Goal: Communication & Community: Answer question/provide support

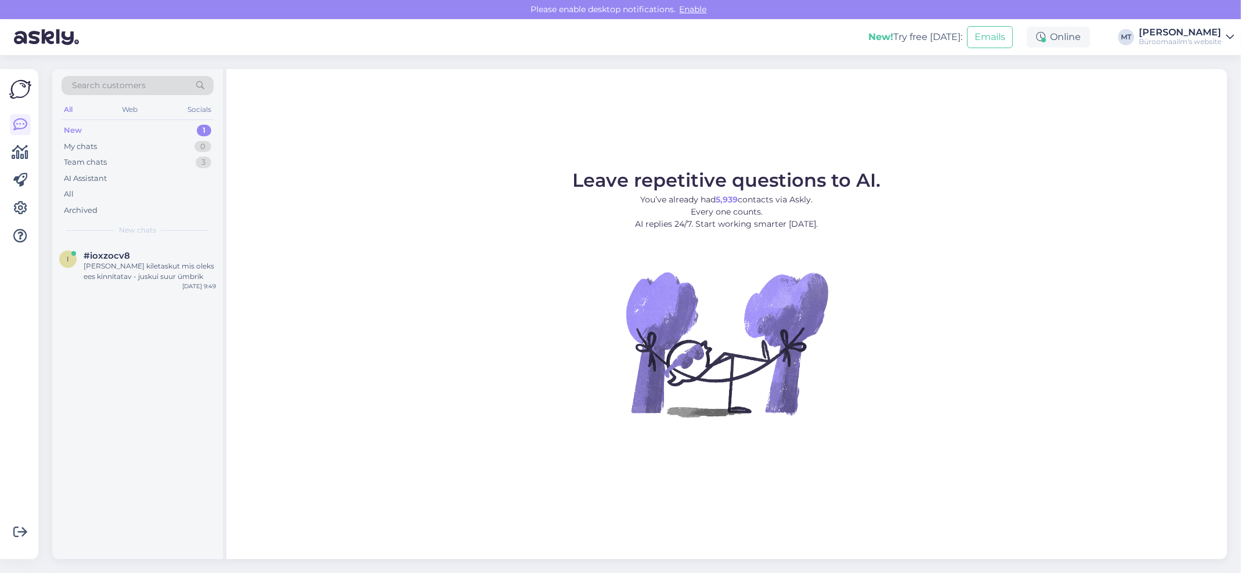
click at [69, 126] on div "New" at bounding box center [73, 131] width 18 height 12
click at [115, 273] on div "[PERSON_NAME] kiletaskut mis oleks ees kinnitatav - juskui suur ümbrik" at bounding box center [150, 271] width 132 height 21
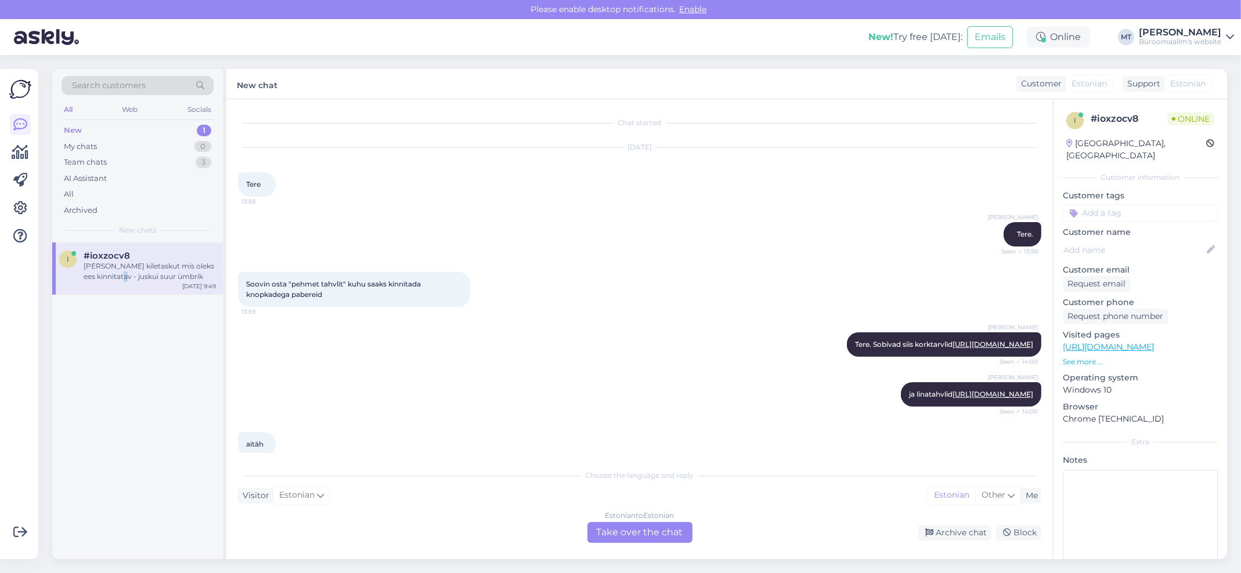
scroll to position [623, 0]
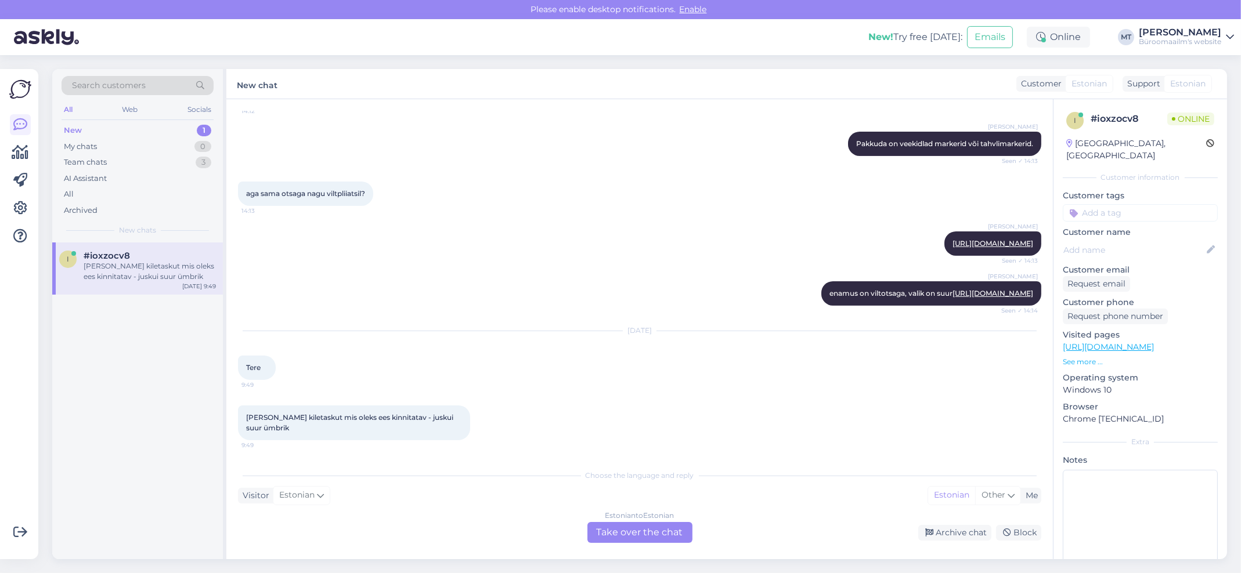
click at [666, 526] on div "Estonian to Estonian Take over the chat" at bounding box center [639, 532] width 105 height 21
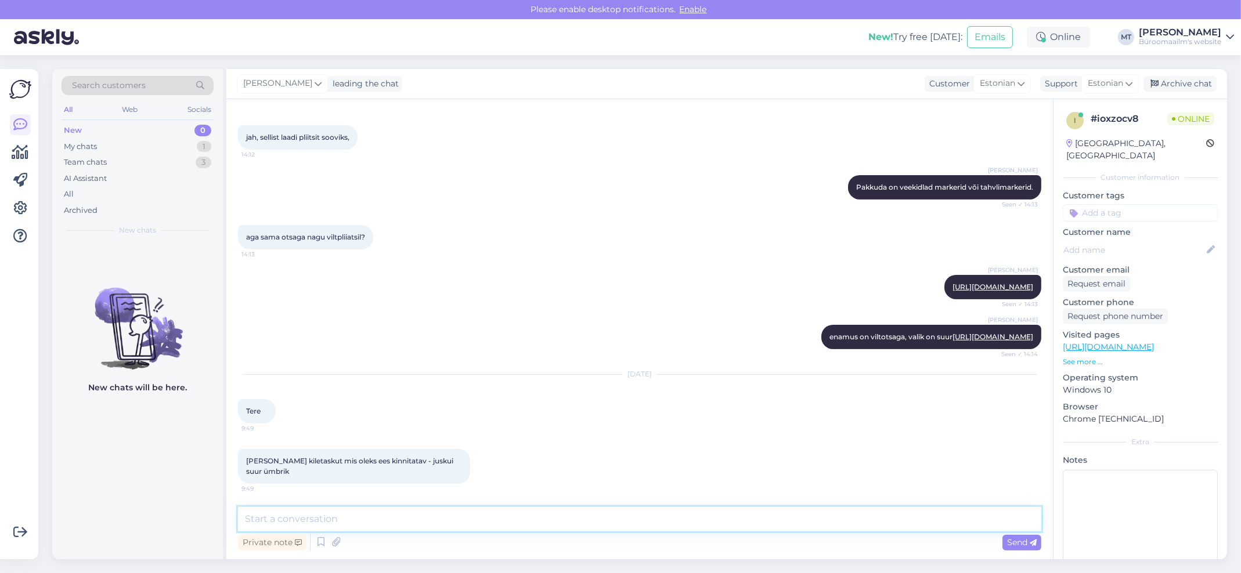
click at [283, 523] on textarea at bounding box center [639, 519] width 803 height 24
paste textarea "https://www.byroomaailm.ee/catalogsearch/result/?q=kile%C3%BCmbrik+k%C3%B6idetav"
type textarea "Tere. Kas mõtlete sellist toodet https://www.byroomaailm.ee/catalogsearch/resul…"
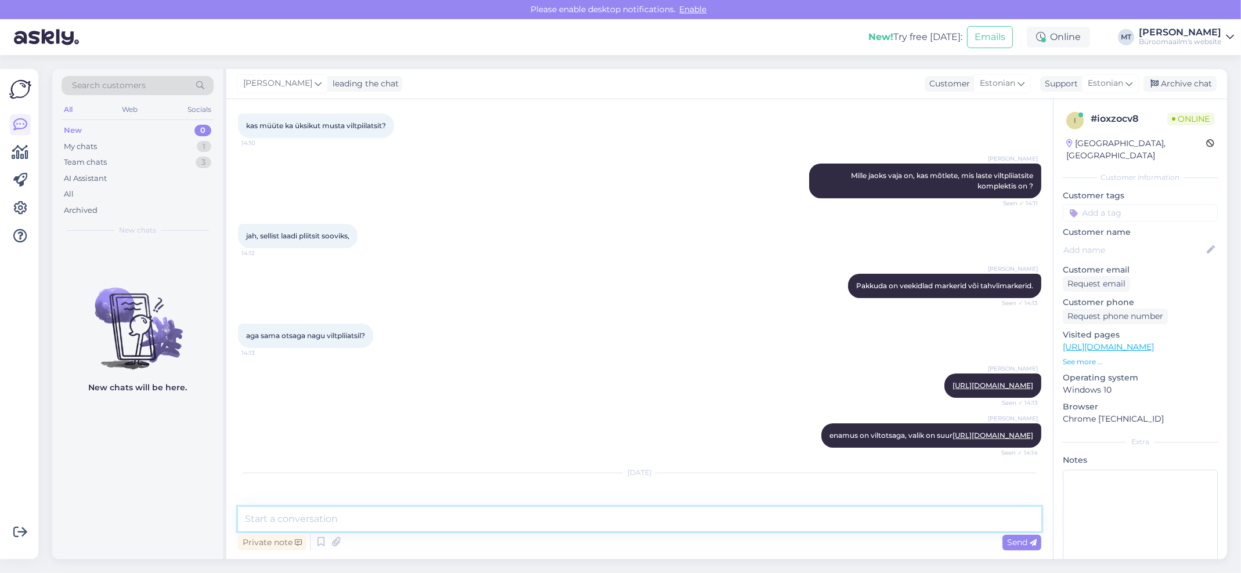
scroll to position [650, 0]
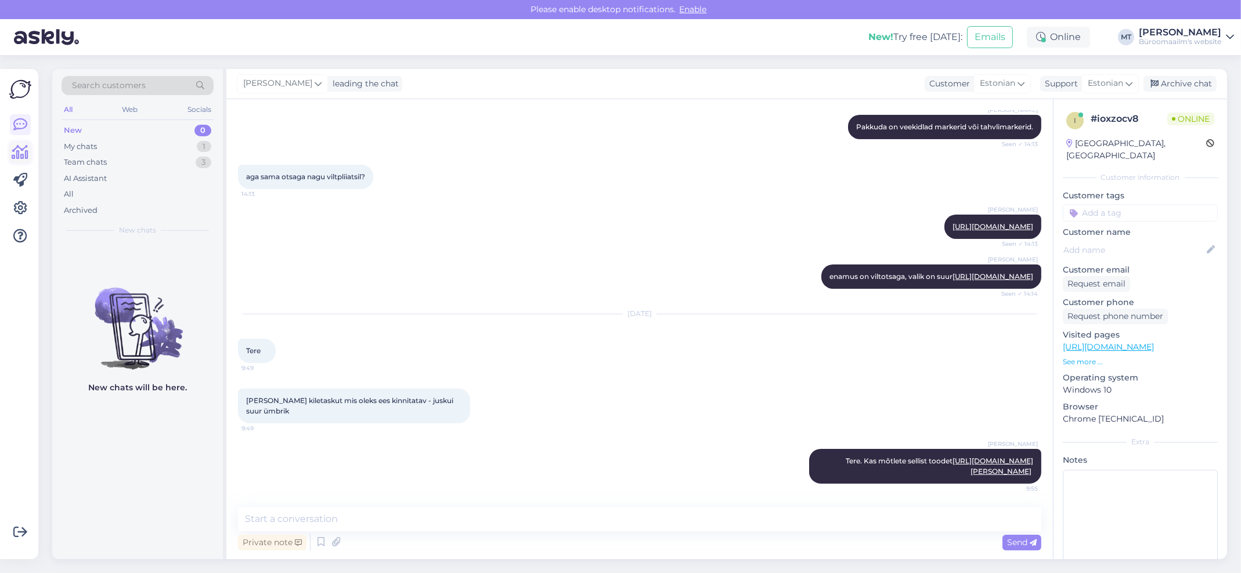
click at [15, 156] on icon at bounding box center [20, 153] width 17 height 14
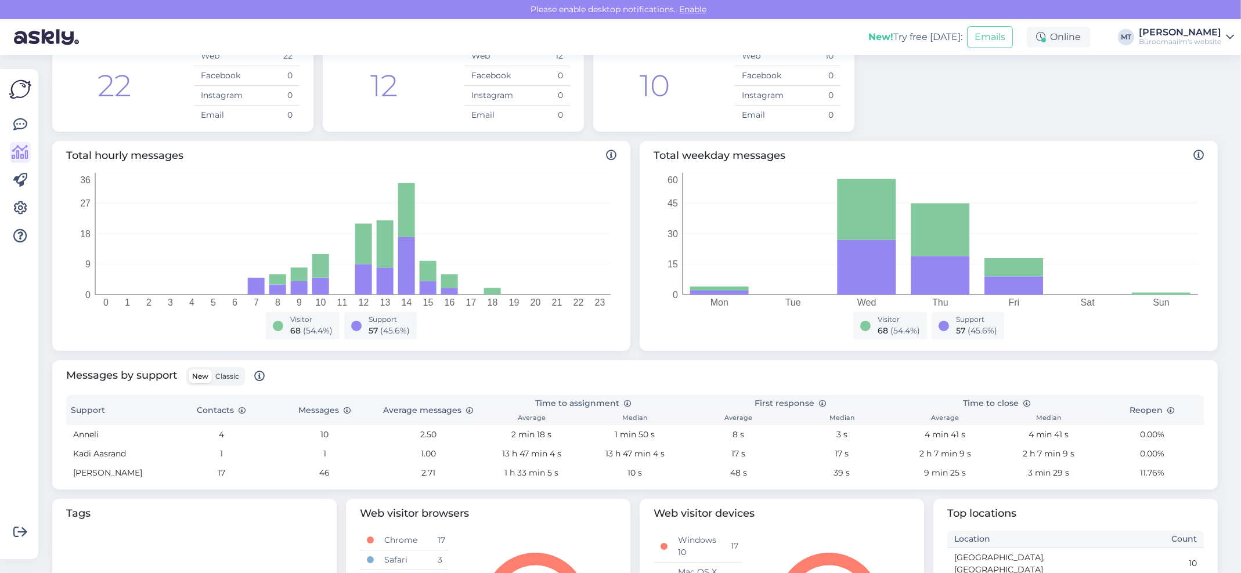
scroll to position [232, 0]
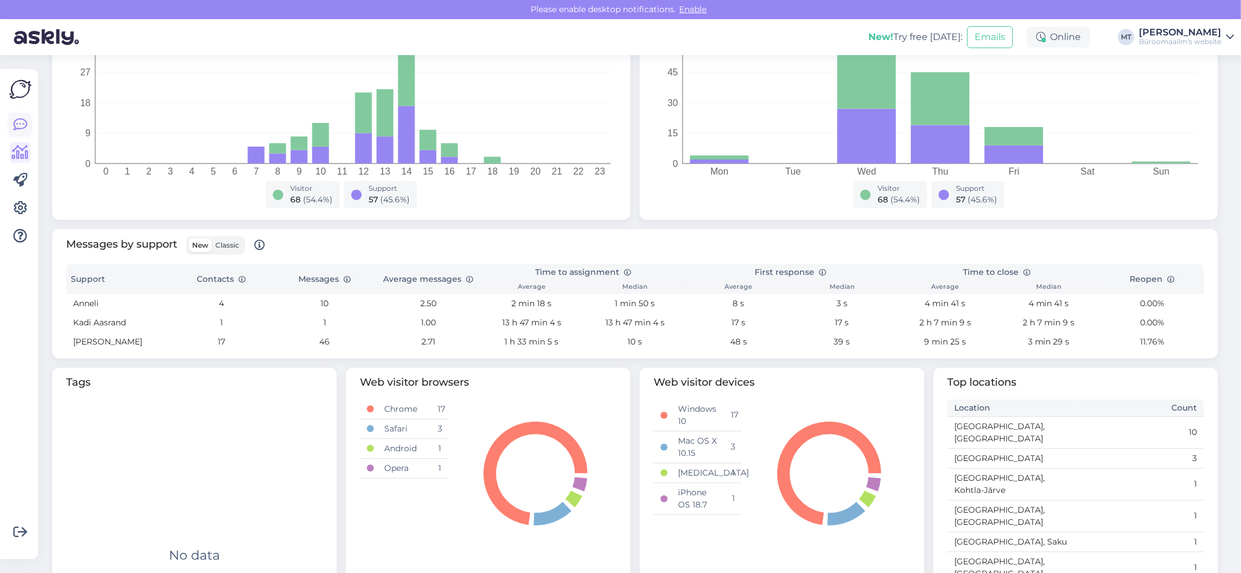
click at [17, 119] on icon at bounding box center [20, 125] width 14 height 14
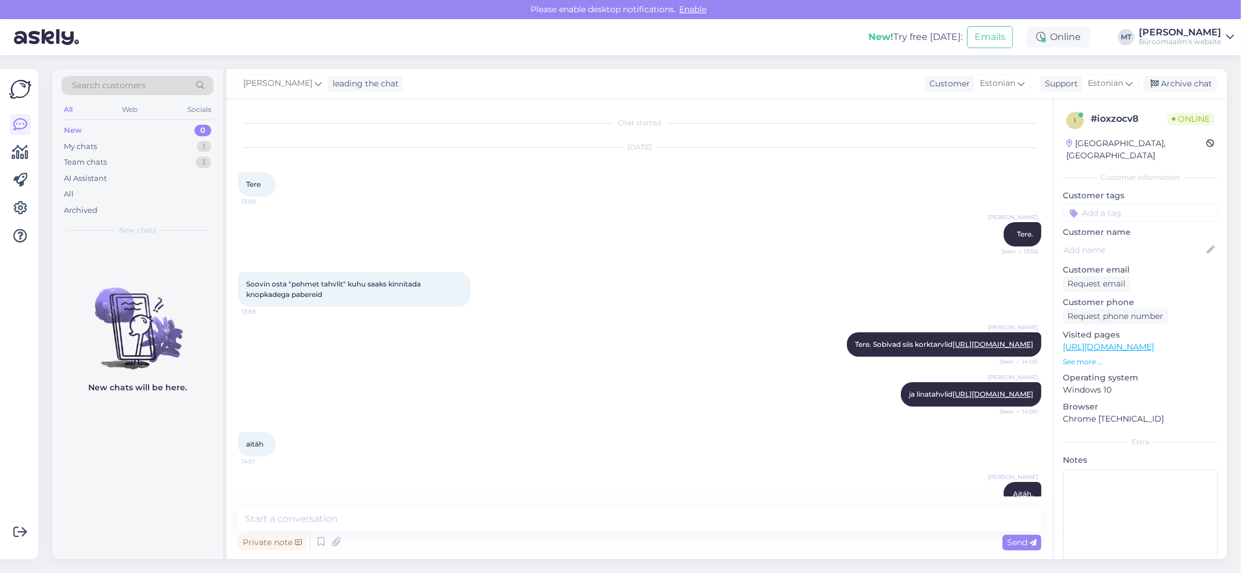
scroll to position [650, 0]
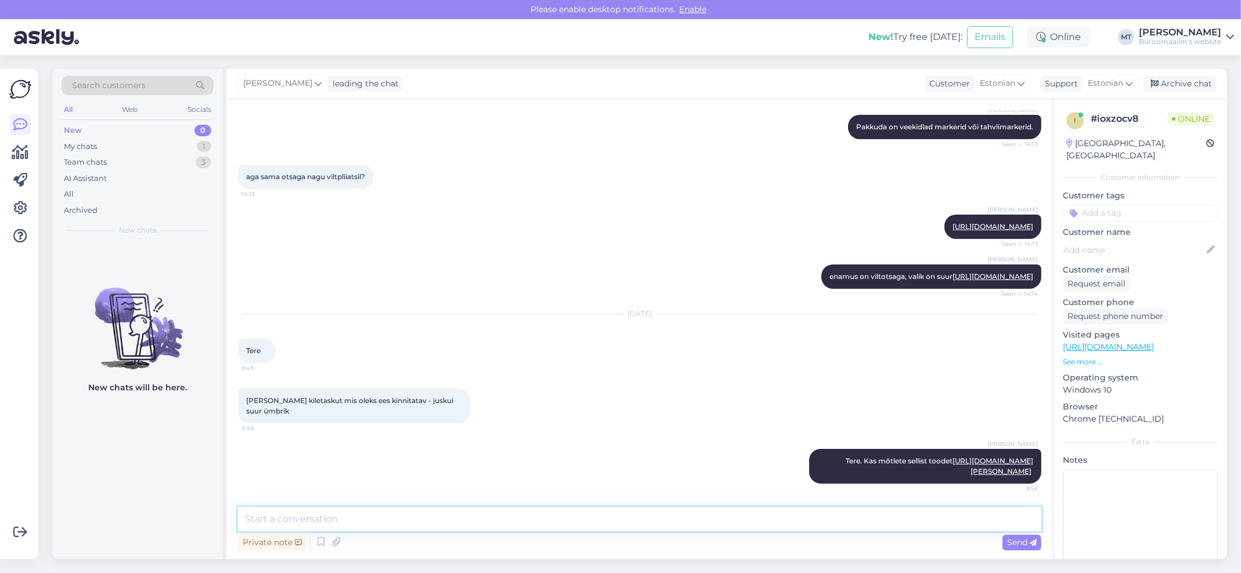
click at [291, 519] on textarea at bounding box center [639, 519] width 803 height 24
paste textarea "[URL][DOMAIN_NAME]"
type textarea "Või sobib selline toode https://www.byroomaailm.ee/kiletasku-kanguru-a-tasku-a4…"
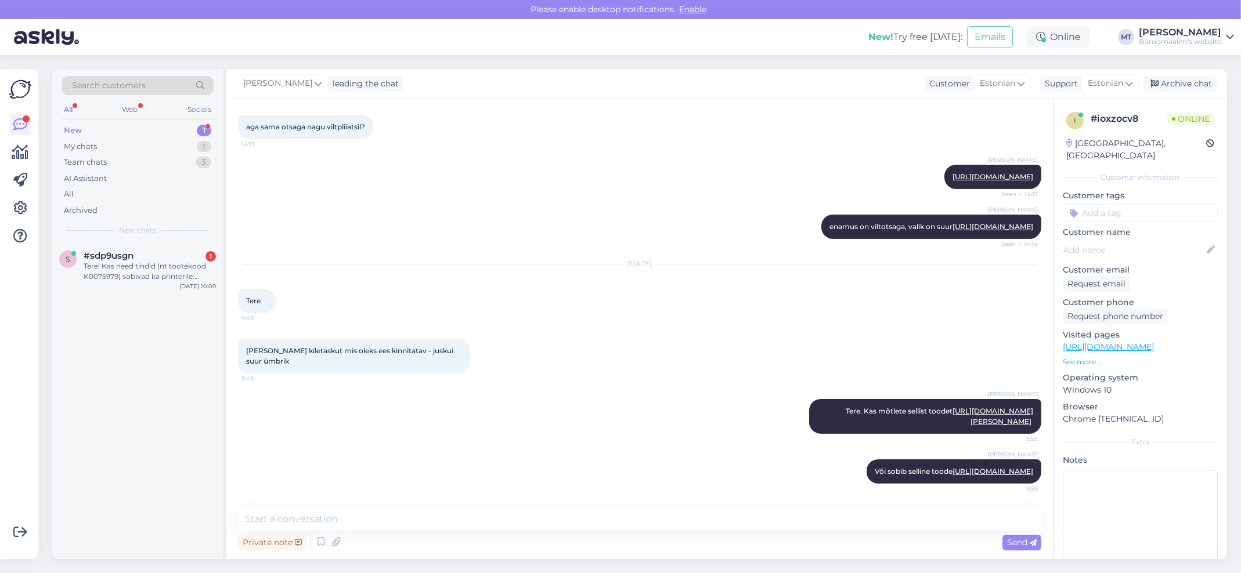
click at [74, 128] on div "New" at bounding box center [73, 131] width 18 height 12
click at [104, 266] on div "Tere! Kas need tindid (nt tootekood K0075979) sobivad ka printerile: Kontorikom…" at bounding box center [150, 271] width 132 height 21
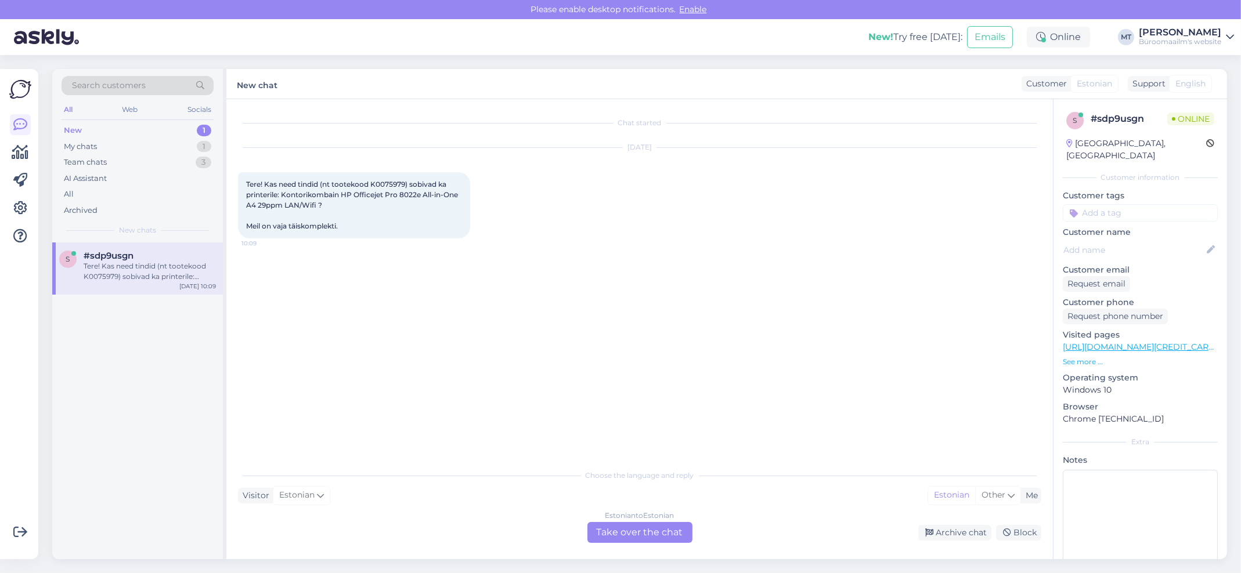
click at [388, 181] on span "Tere! Kas need tindid (nt tootekood K0075979) sobivad ka printerile: Kontorikom…" at bounding box center [353, 205] width 214 height 50
copy span "K0075979"
click at [638, 517] on div "Estonian to Estonian" at bounding box center [639, 516] width 69 height 10
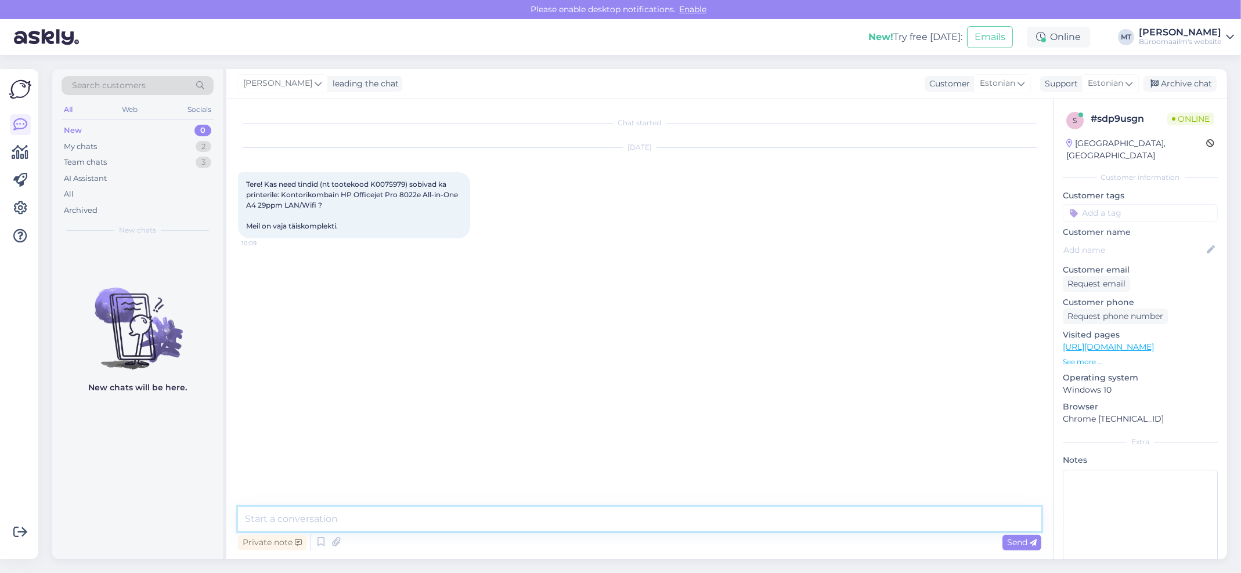
click at [383, 521] on textarea at bounding box center [639, 519] width 803 height 24
type textarea "Tere. Sobib ikka."
click at [334, 524] on textarea at bounding box center [639, 519] width 803 height 24
click at [539, 515] on textarea "Need tindid on tellitavad ainult eritellimusena," at bounding box center [639, 519] width 803 height 24
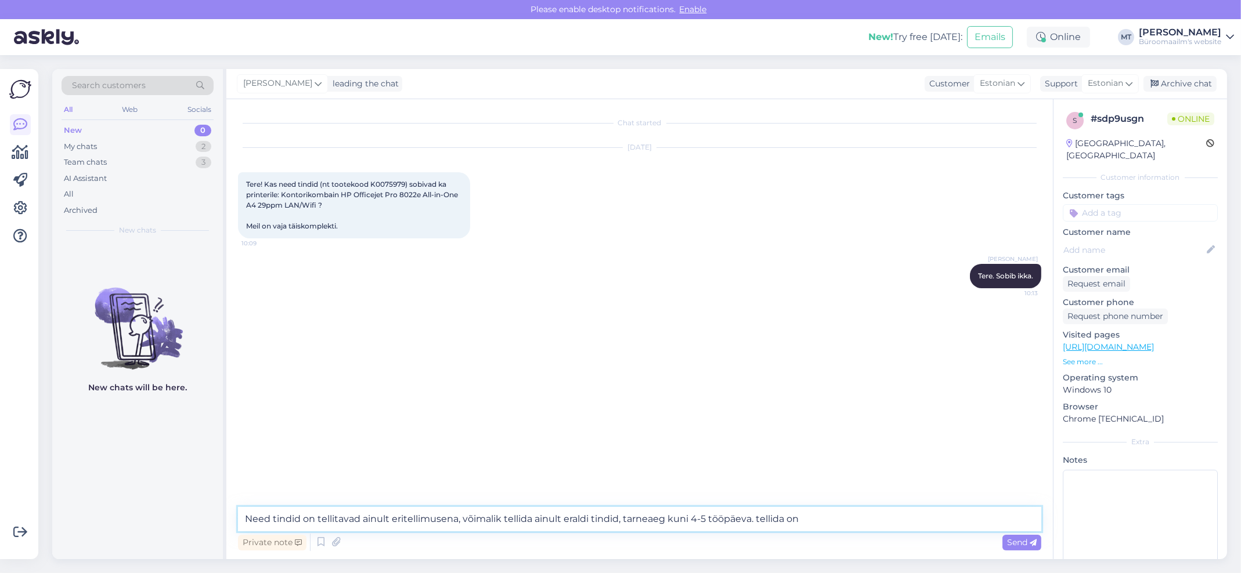
click at [618, 517] on textarea "Need tindid on tellitavad ainult eritellimusena, võimalik tellida ainult eraldi…" at bounding box center [639, 519] width 803 height 24
click at [839, 518] on textarea "Need tindid on tellitavad ainult eritellimusena, võimalik tellida ainult eraldi…" at bounding box center [639, 519] width 803 height 24
click at [771, 518] on textarea "Need tindid on tellitavad ainult eritellimusena, võimalik tellida ainult eraldi…" at bounding box center [639, 519] width 803 height 24
click at [844, 519] on textarea "Need tindid on tellitavad ainult eritellimusena, võimalik tellida ainult eraldi…" at bounding box center [639, 519] width 803 height 24
paste textarea "https://www.byroomaailm.ee/tint-hp-6zc74ae-912-4-pakk-vaikesemahulised-cmyk-off…"
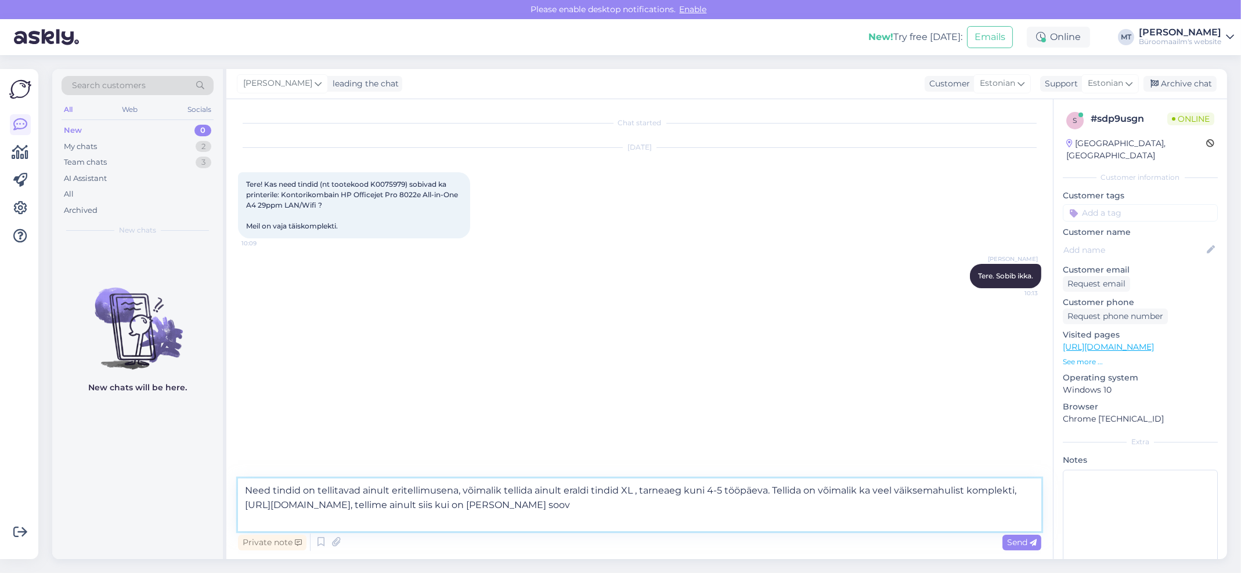
type textarea "Need tindid on tellitavad ainult eritellimusena, võimalik tellida ainult eraldi…"
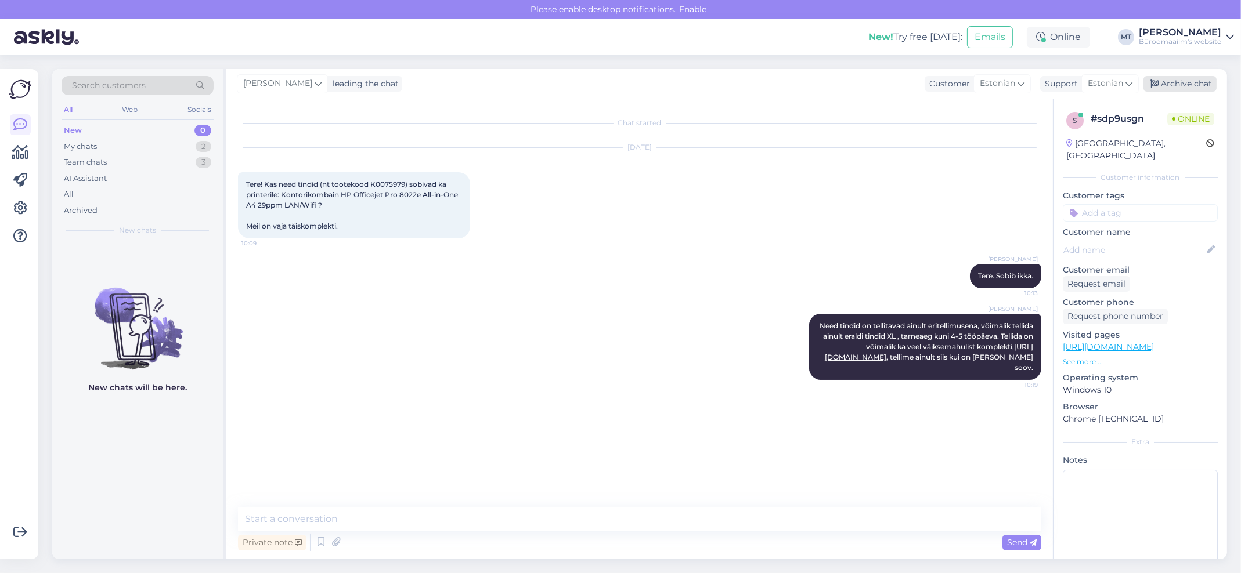
click at [1167, 84] on div "Archive chat" at bounding box center [1179, 84] width 73 height 16
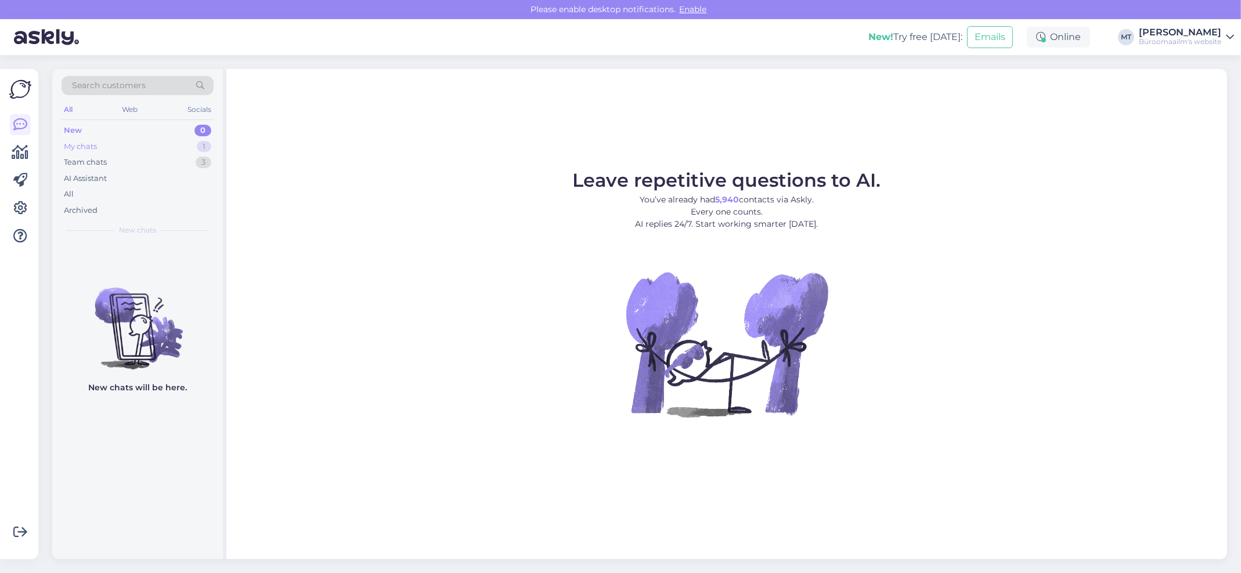
click at [70, 138] on div "New 0 My chats 1 Team chats 3 AI Assistant All Archived" at bounding box center [138, 170] width 152 height 96
click at [77, 147] on div "My chats" at bounding box center [80, 147] width 33 height 12
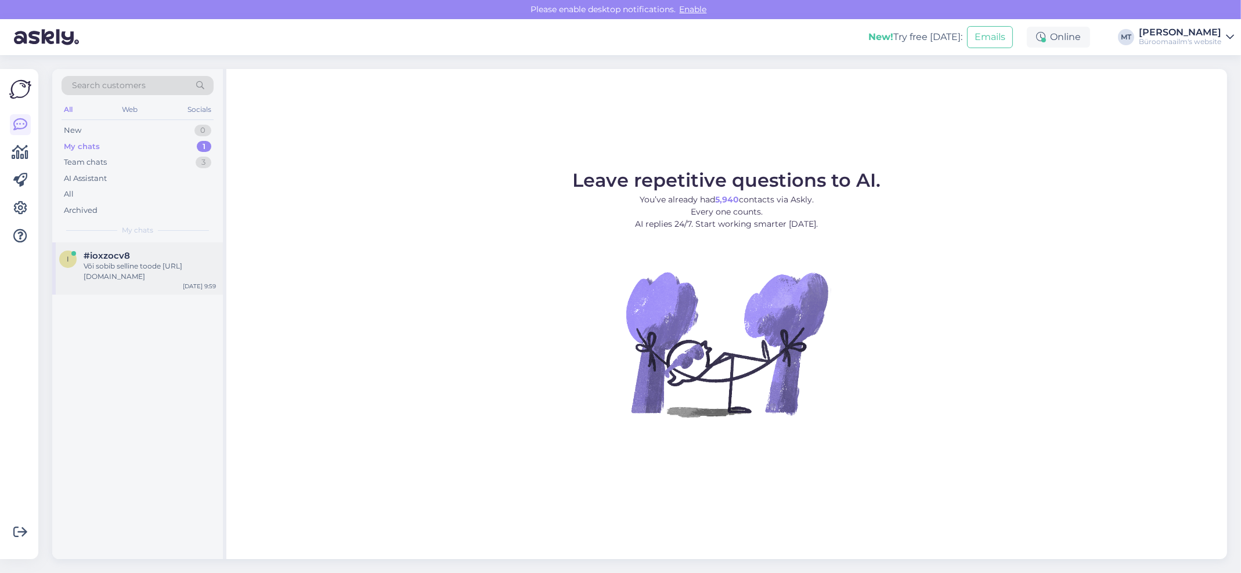
drag, startPoint x: 99, startPoint y: 259, endPoint x: 129, endPoint y: 273, distance: 33.2
click at [99, 259] on span "#ioxzocv8" at bounding box center [107, 256] width 46 height 10
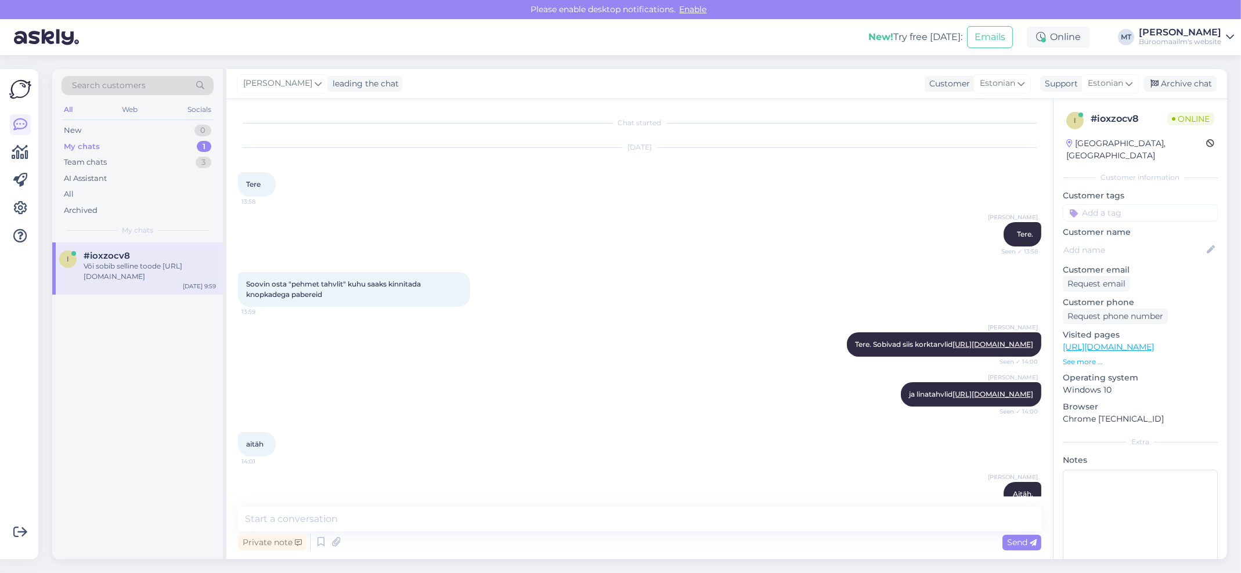
scroll to position [721, 0]
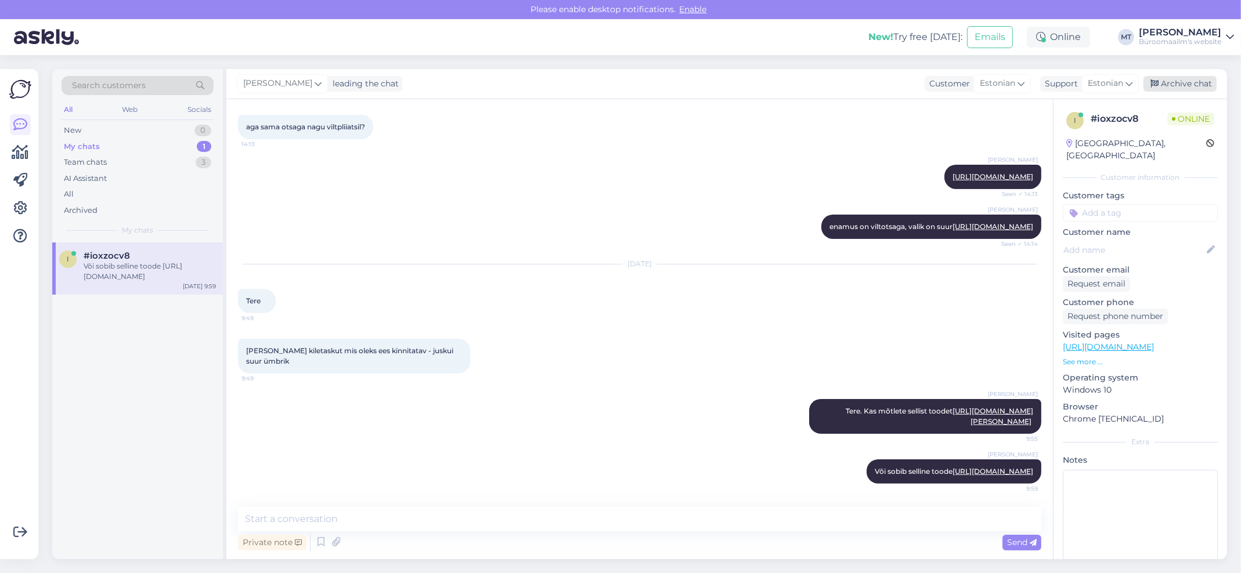
click at [1173, 81] on div "Archive chat" at bounding box center [1179, 84] width 73 height 16
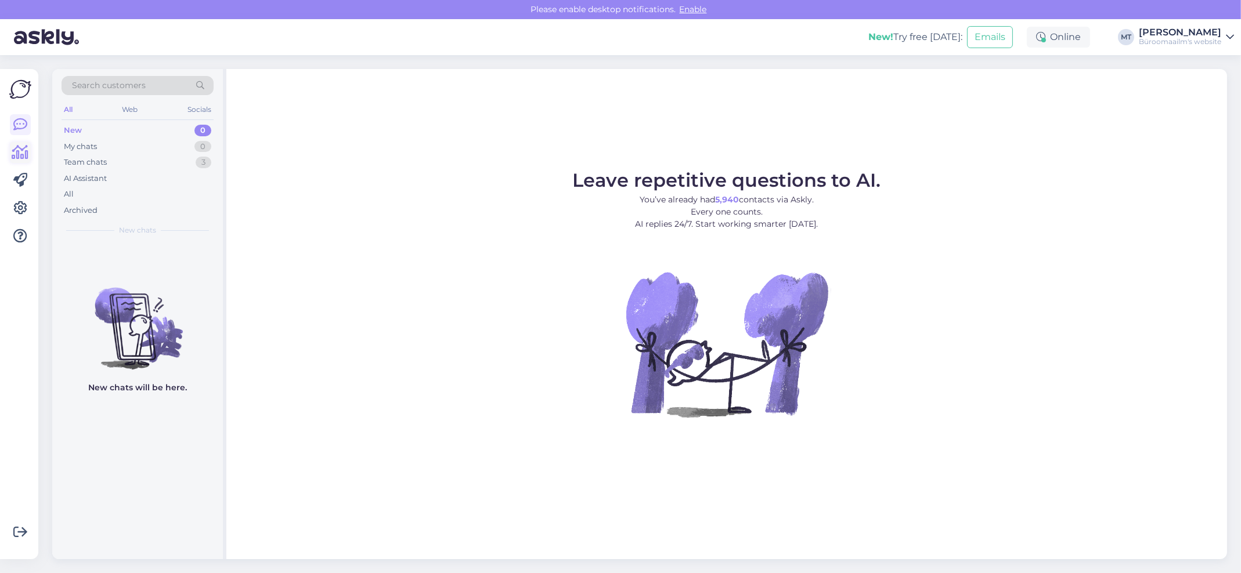
click at [20, 146] on icon at bounding box center [20, 153] width 17 height 14
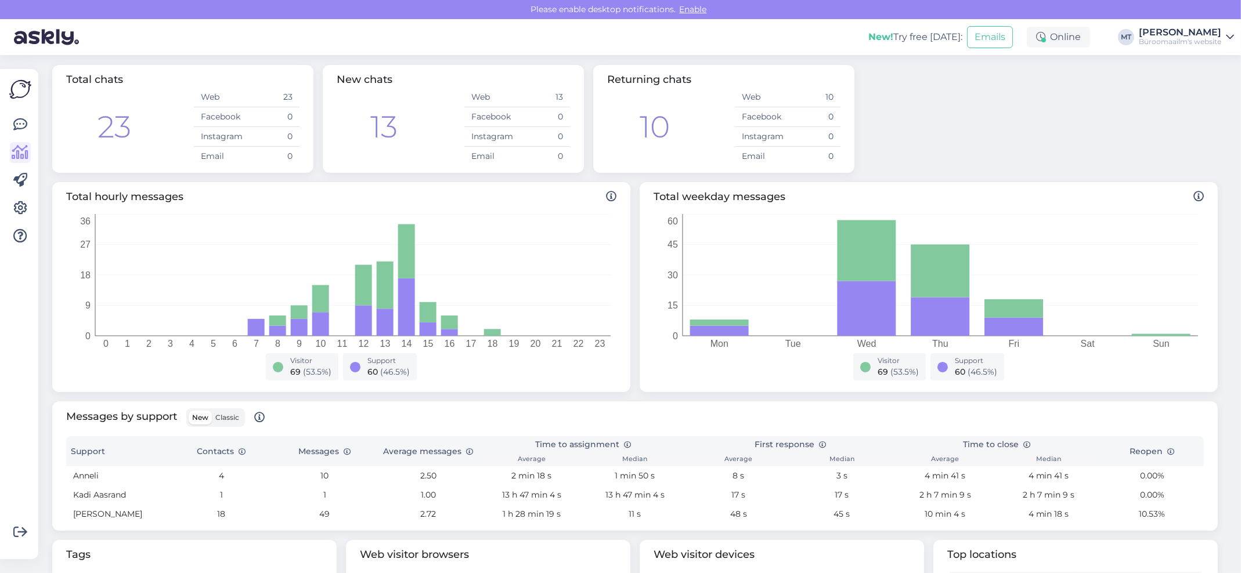
scroll to position [232, 0]
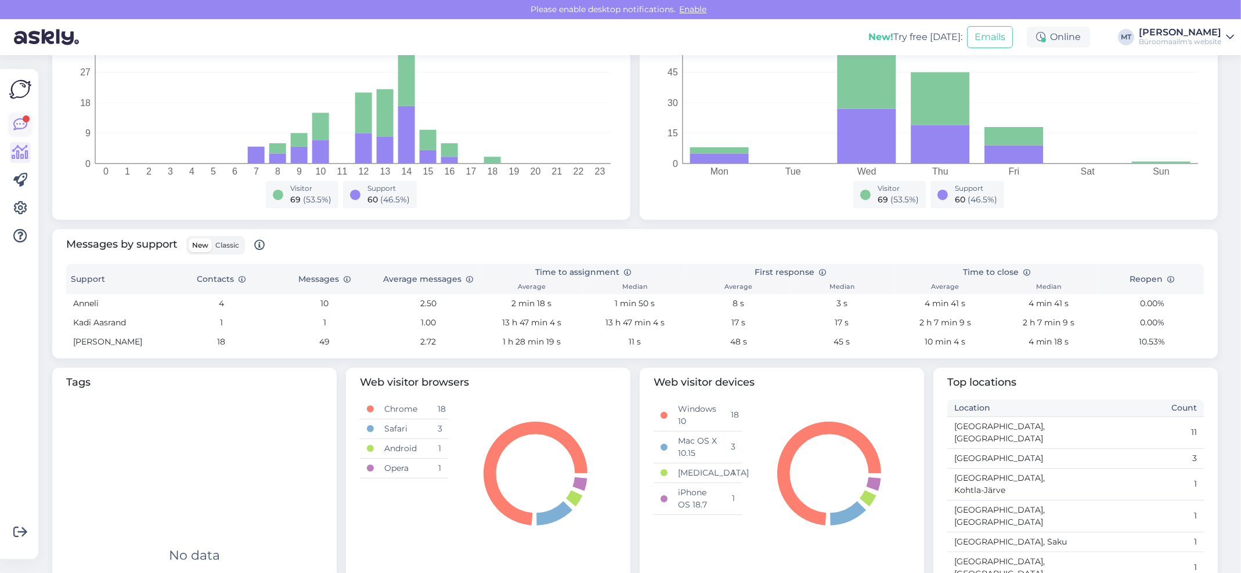
click at [18, 122] on icon at bounding box center [20, 125] width 14 height 14
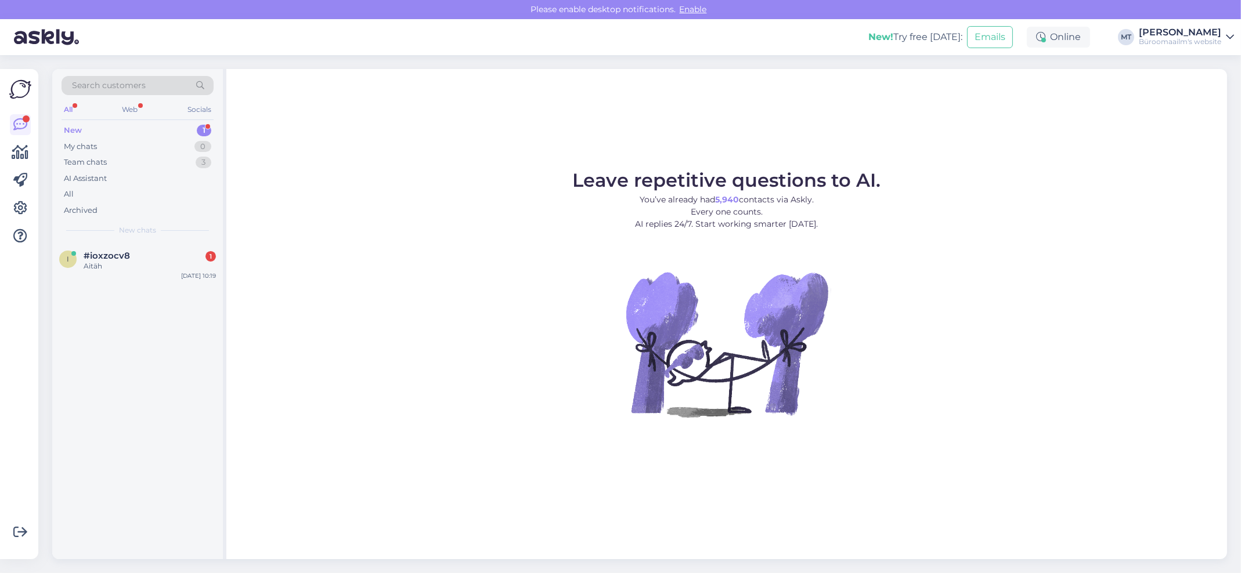
click at [69, 123] on div "New 1" at bounding box center [138, 130] width 152 height 16
click at [88, 257] on span "#ioxzocv8" at bounding box center [107, 256] width 46 height 10
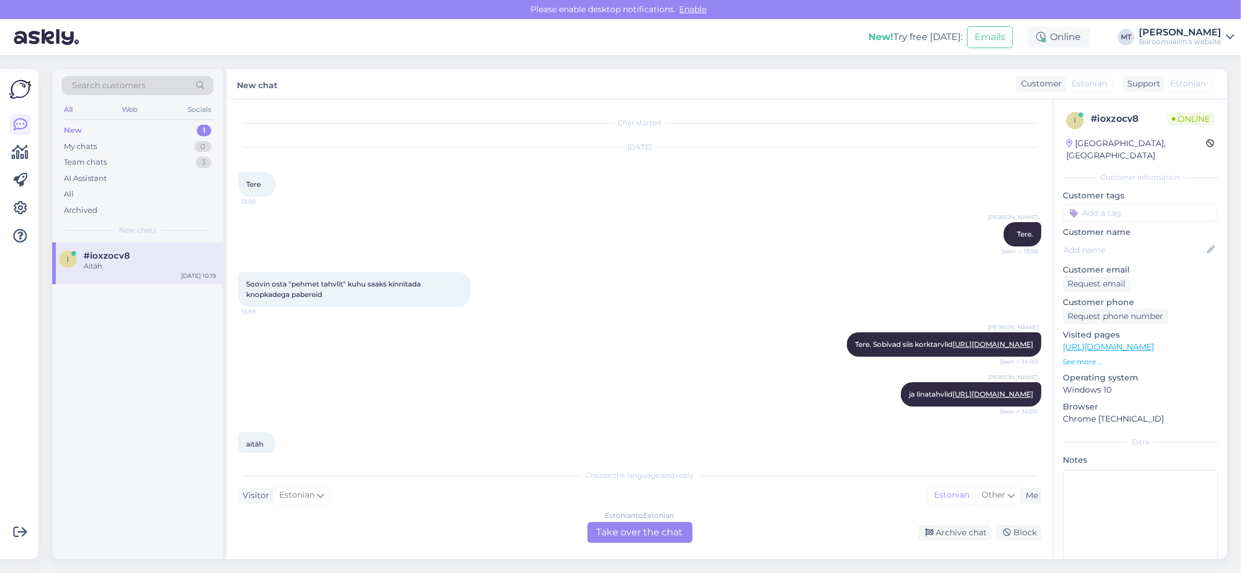
scroll to position [814, 0]
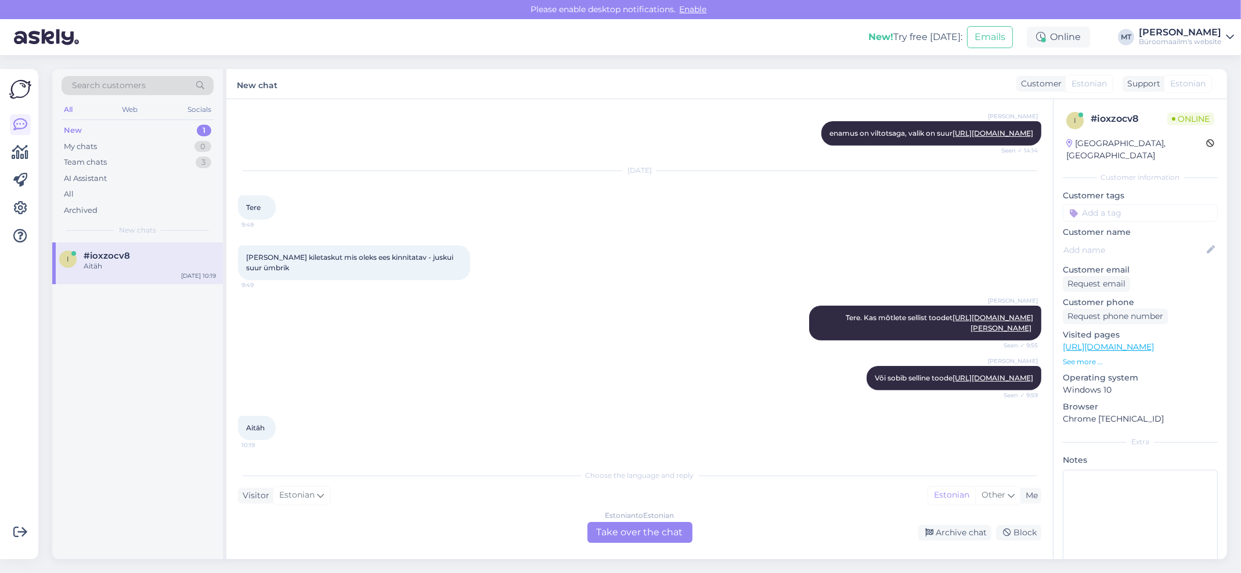
click at [637, 529] on div "Estonian to Estonian Take over the chat" at bounding box center [639, 532] width 105 height 21
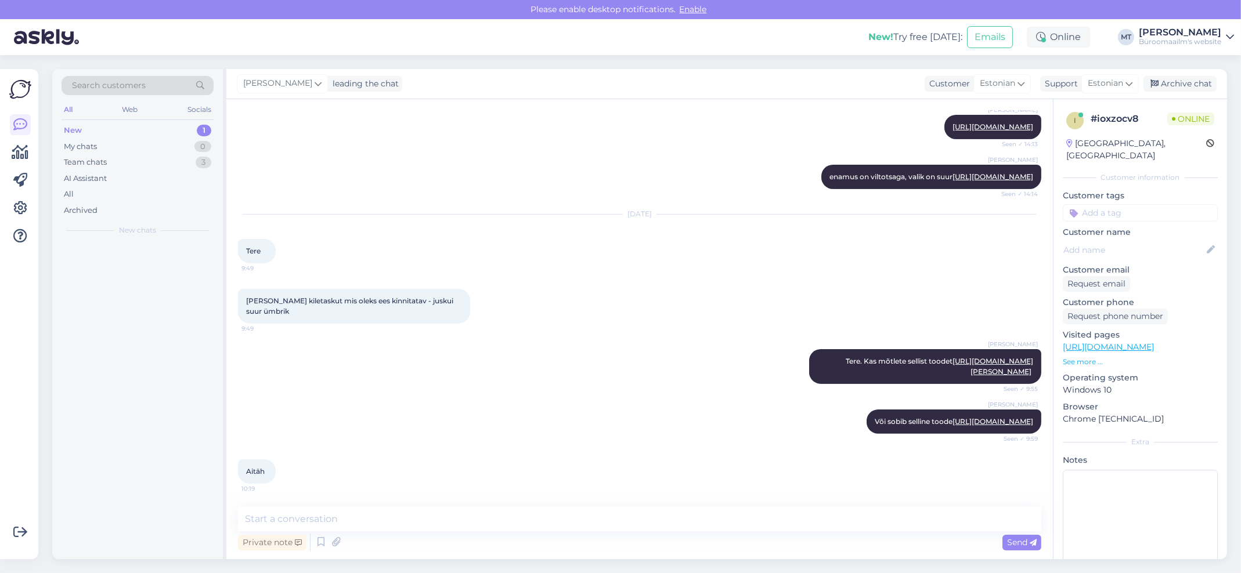
scroll to position [770, 0]
click at [275, 523] on textarea at bounding box center [639, 519] width 803 height 24
type textarea "Aitäh."
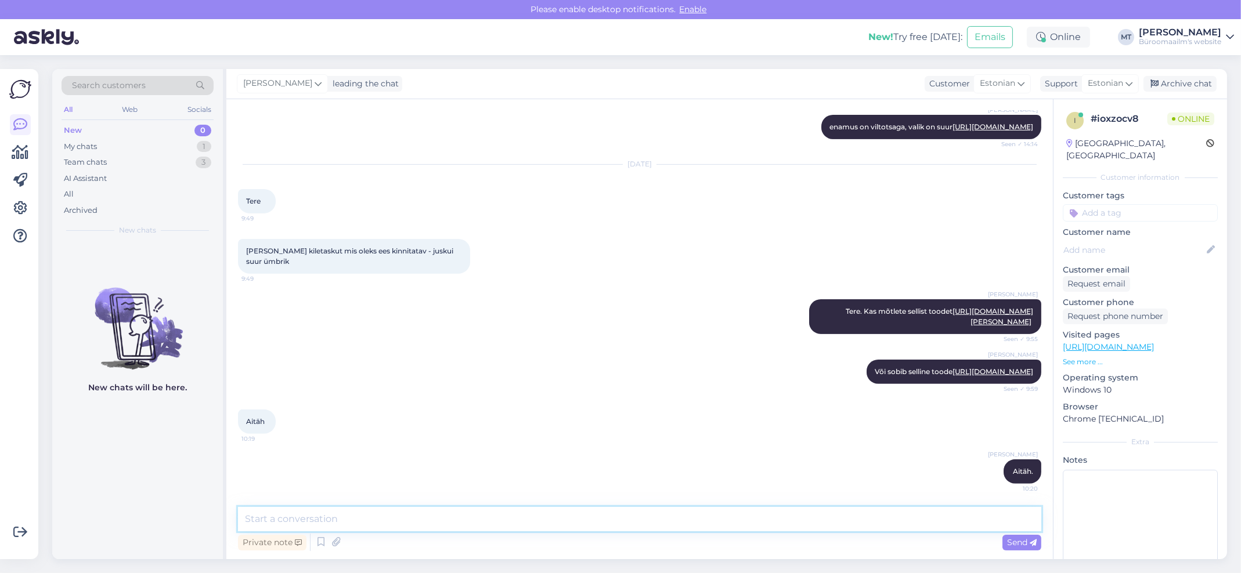
scroll to position [821, 0]
click at [1158, 88] on div "Archive chat" at bounding box center [1179, 84] width 73 height 16
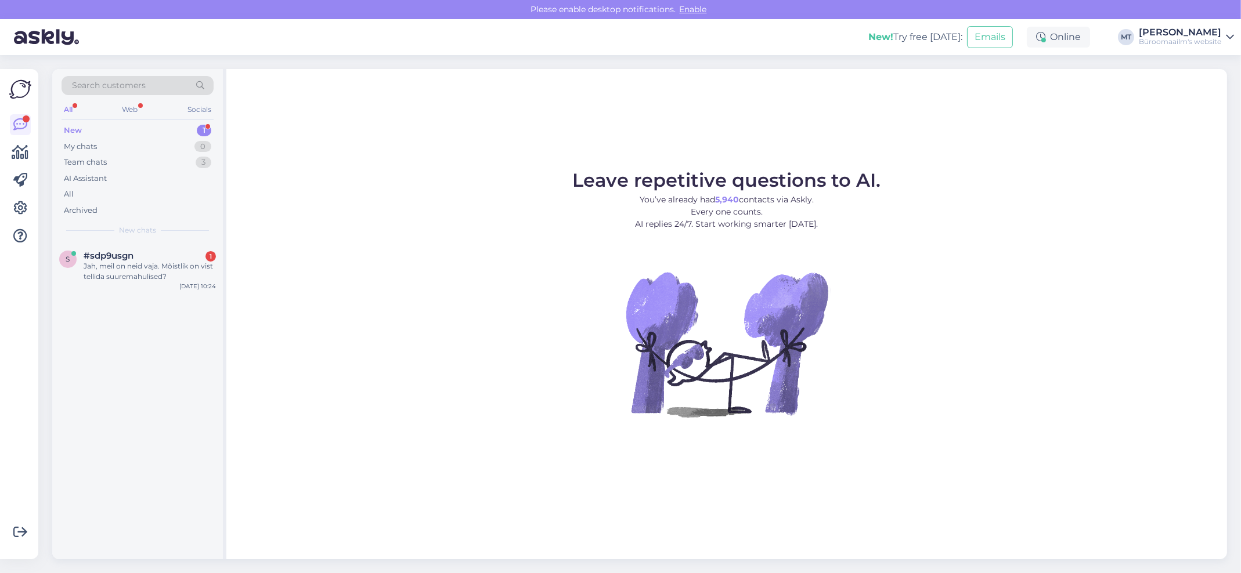
click at [73, 127] on div "New" at bounding box center [73, 131] width 18 height 12
click at [117, 267] on div "Jah, meil on neid vaja. Mõistlik on vist tellida suuremahulised?" at bounding box center [150, 271] width 132 height 21
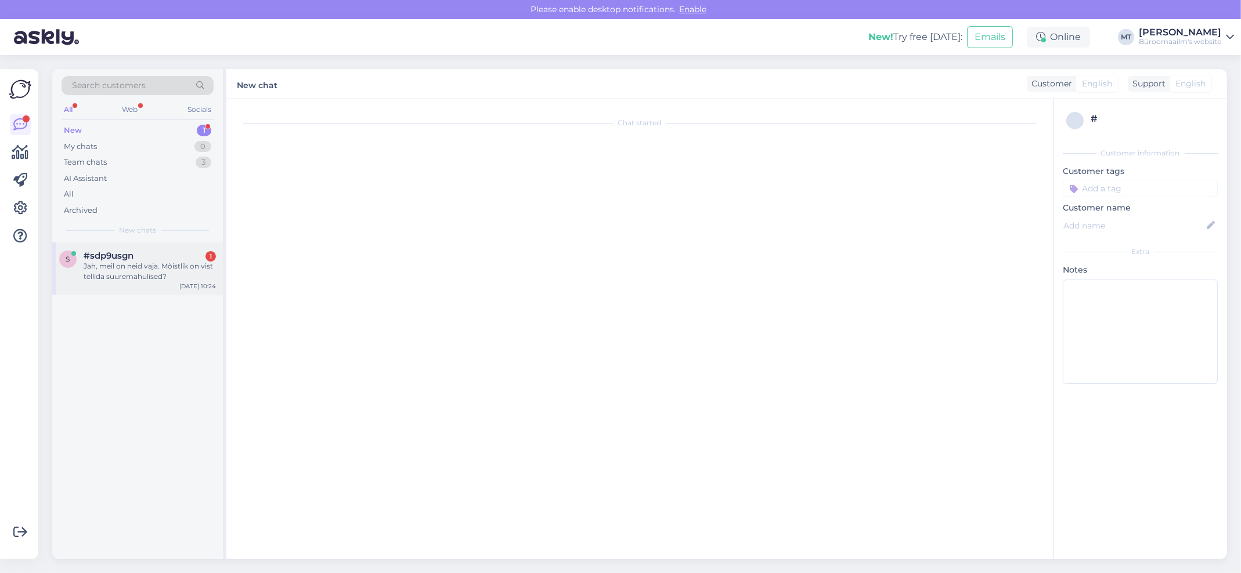
scroll to position [20, 0]
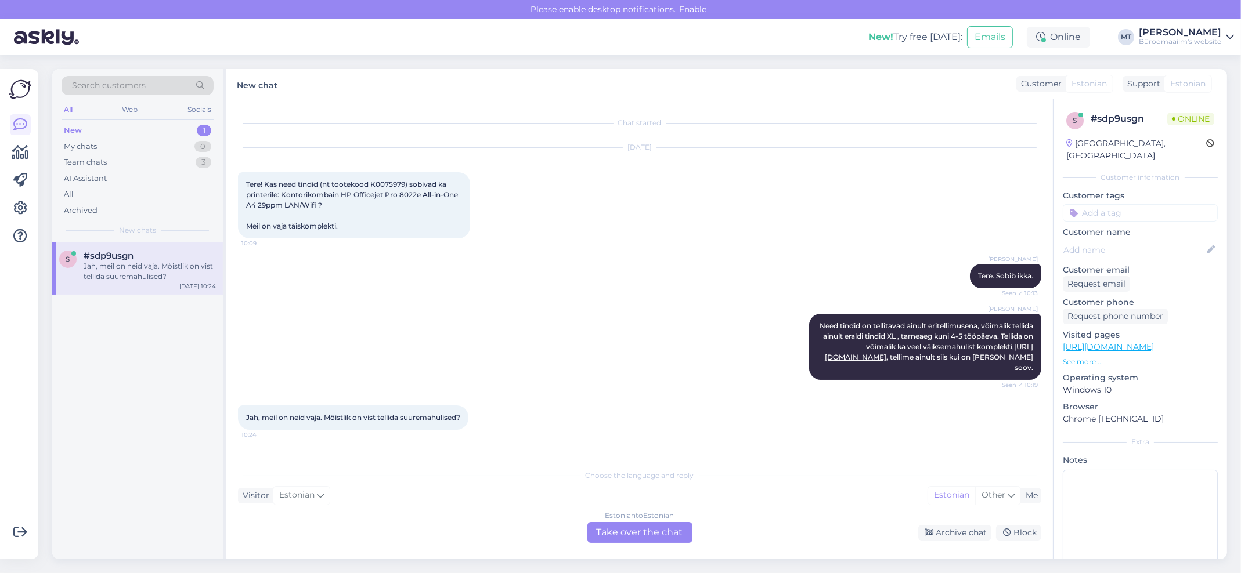
click at [626, 533] on div "Estonian to Estonian Take over the chat" at bounding box center [639, 532] width 105 height 21
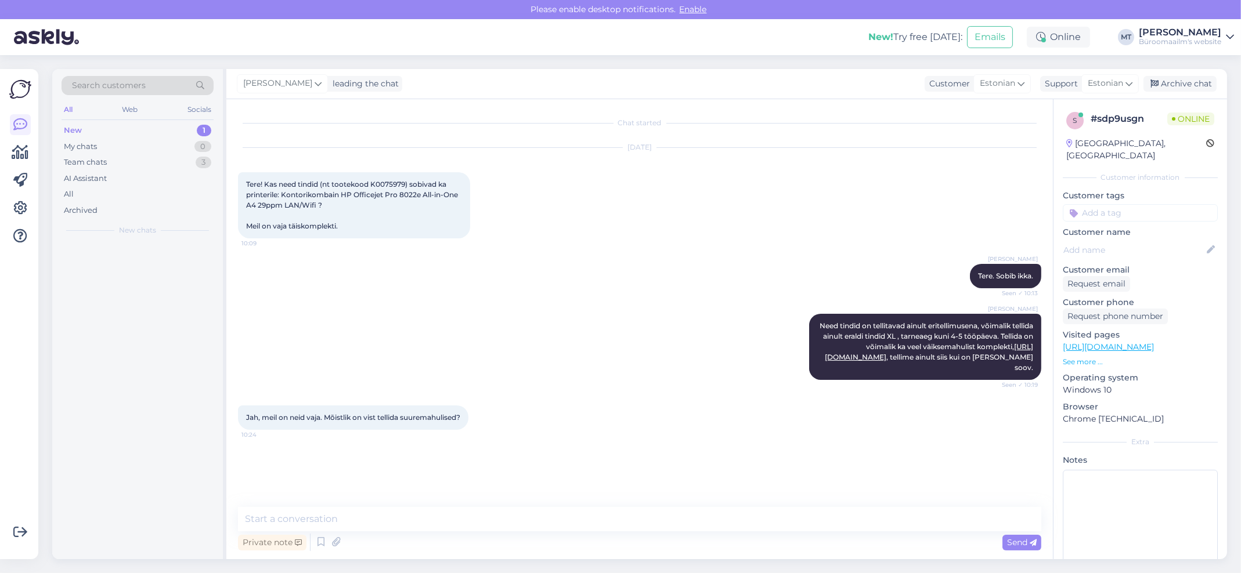
scroll to position [0, 0]
click at [398, 508] on textarea at bounding box center [639, 519] width 803 height 24
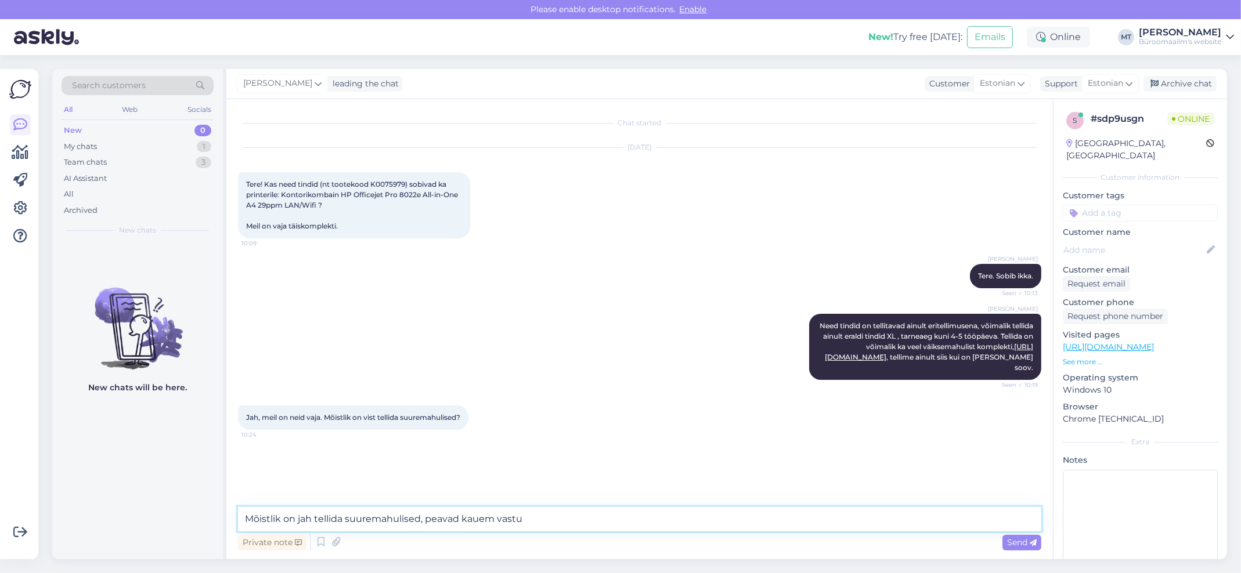
type textarea "Mõistlik on jah tellida suuremahulised, peavad kauem vastu."
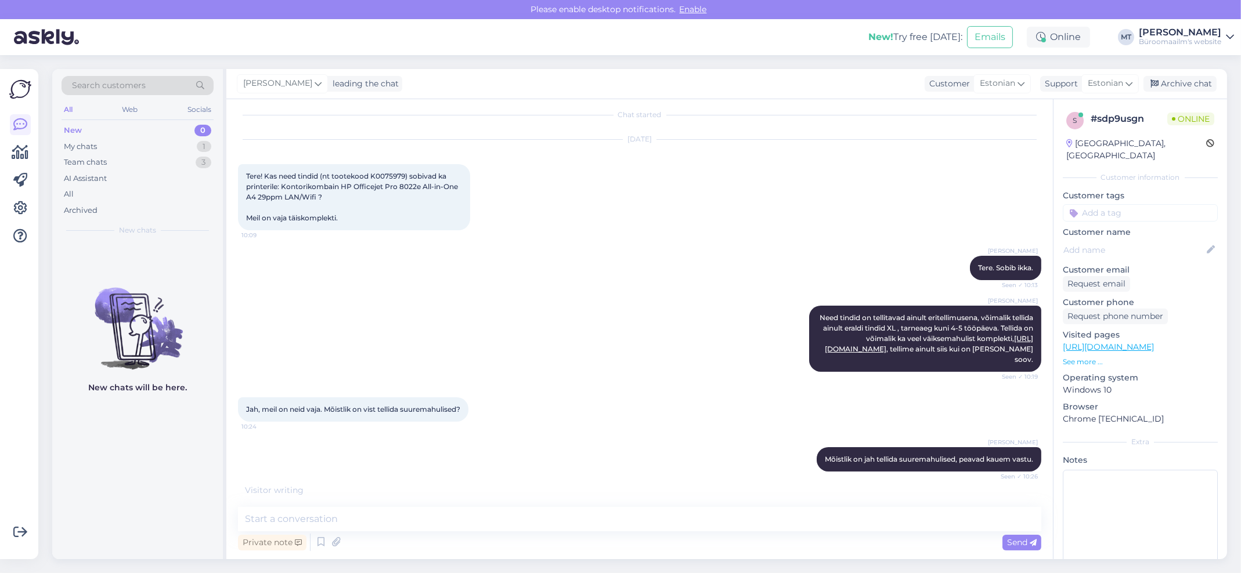
scroll to position [77, 0]
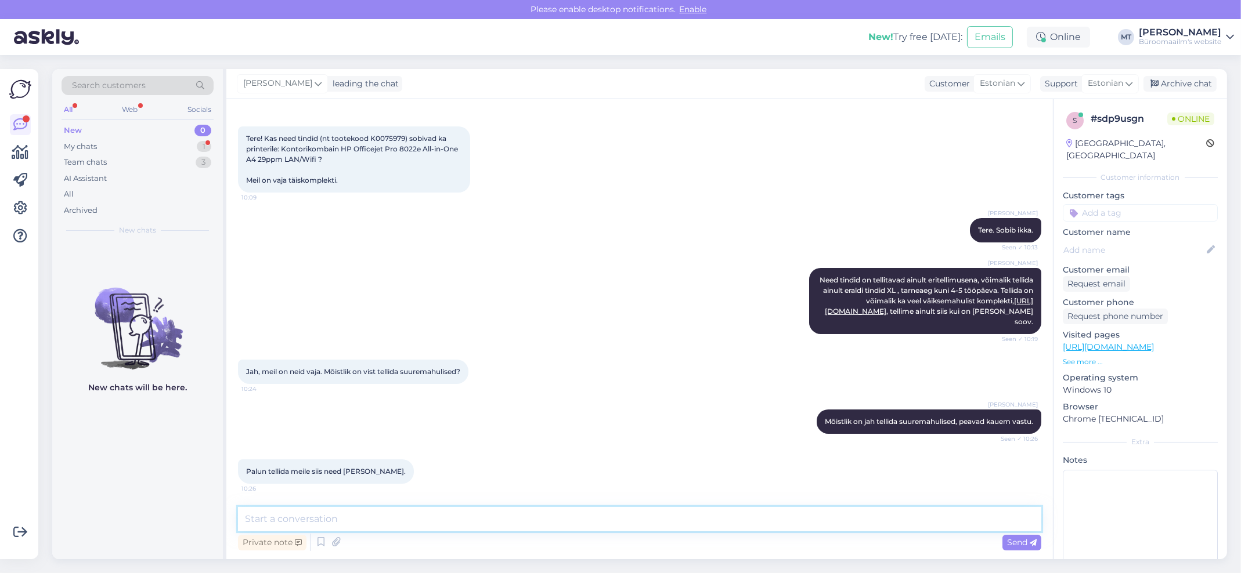
click at [324, 523] on textarea at bounding box center [639, 519] width 803 height 24
type textarea "M"
type textarea "Aitäh ja tellime. Kas asutuse või eraisiku nimele ?"
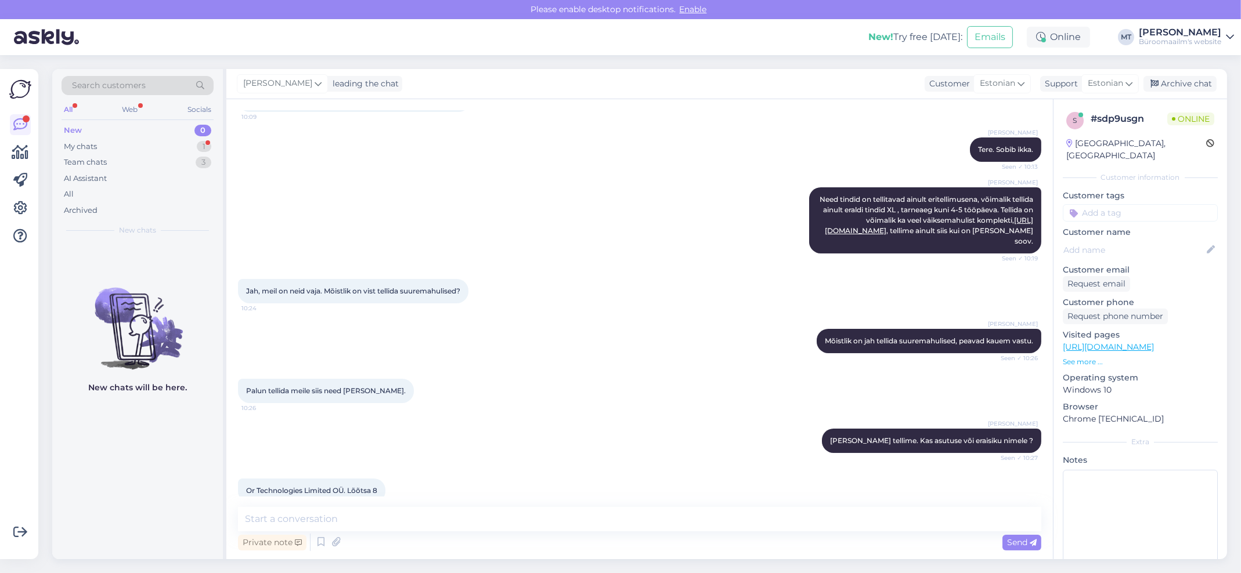
scroll to position [176, 0]
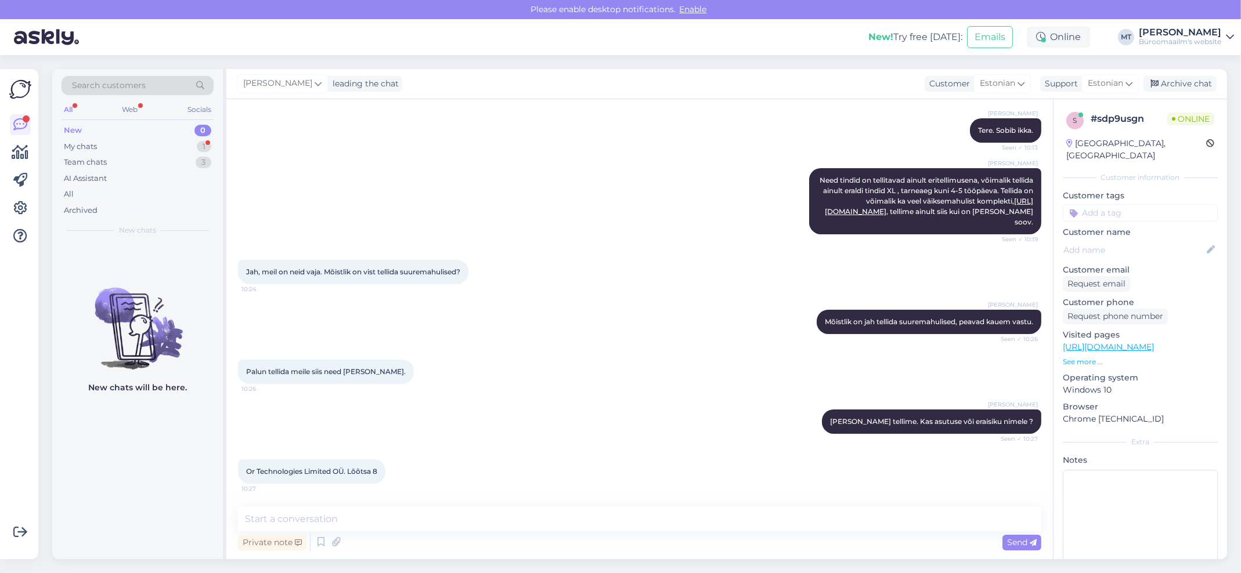
click at [475, 482] on div "Or Technologies Limited OÜ. Lõõtsa 8 10:27" at bounding box center [639, 472] width 803 height 50
drag, startPoint x: 331, startPoint y: 470, endPoint x: 255, endPoint y: 475, distance: 75.6
click at [255, 475] on span "Or Technologies Limited OÜ. Lõõtsa 8" at bounding box center [311, 471] width 131 height 9
copy span "Technologies Limited"
click at [348, 516] on textarea at bounding box center [639, 519] width 803 height 24
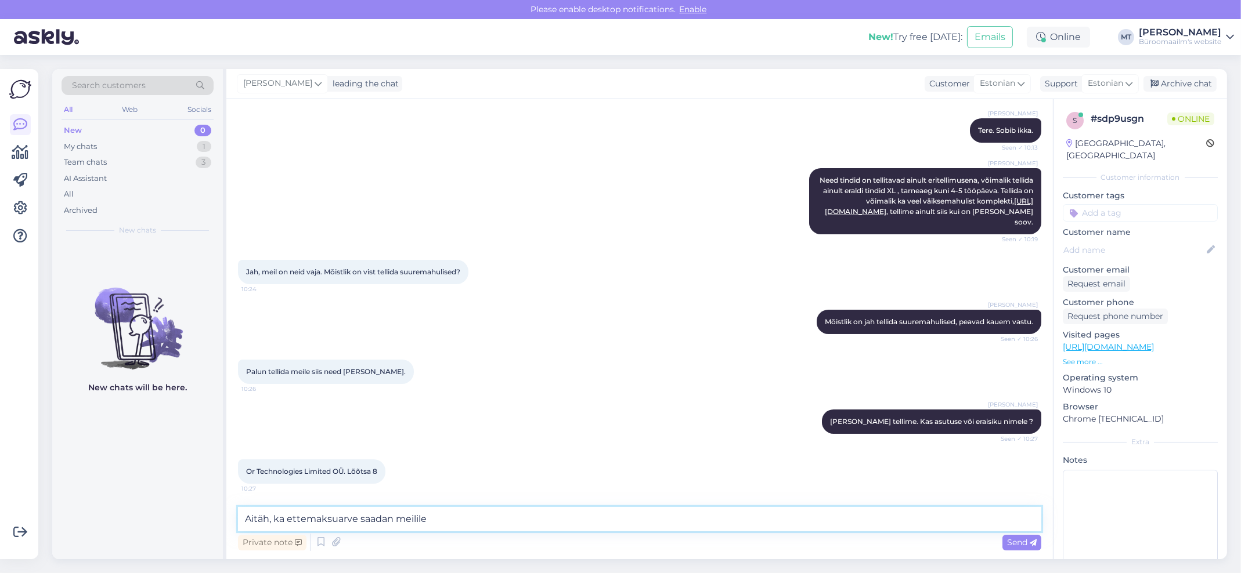
drag, startPoint x: 471, startPoint y: 521, endPoint x: 273, endPoint y: 524, distance: 197.9
click at [273, 524] on textarea "Aitäh, ka ettemaksuarve saadan meilile" at bounding box center [639, 519] width 803 height 24
type textarea "Aitäh, vormistan tellimuse ja tarnime kui tindid laos."
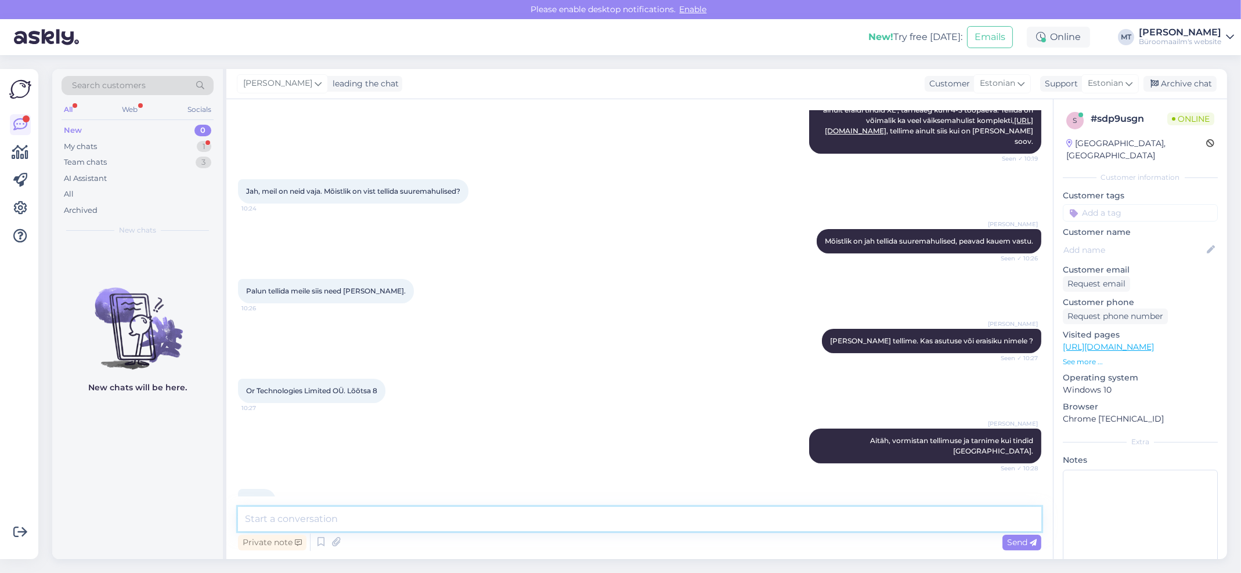
scroll to position [276, 0]
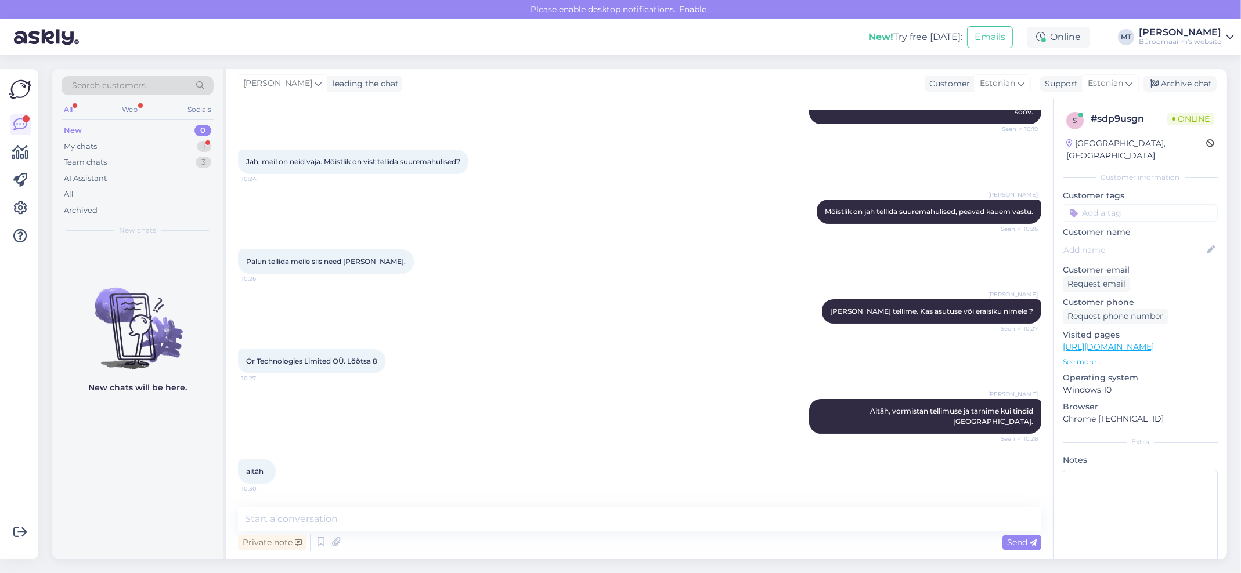
click at [778, 540] on div "Private note Send" at bounding box center [639, 543] width 803 height 22
click at [373, 515] on textarea at bounding box center [639, 519] width 803 height 24
type textarea "Aitäh."
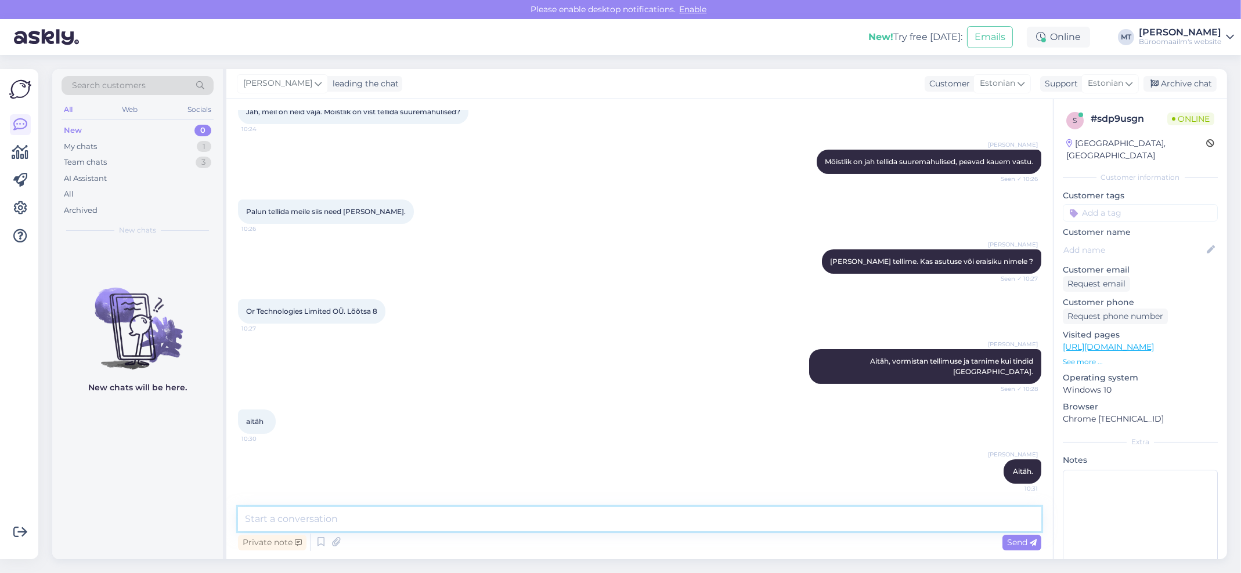
scroll to position [326, 0]
click at [1197, 84] on div "Archive chat" at bounding box center [1179, 84] width 73 height 16
